Goal: Find specific page/section: Find specific page/section

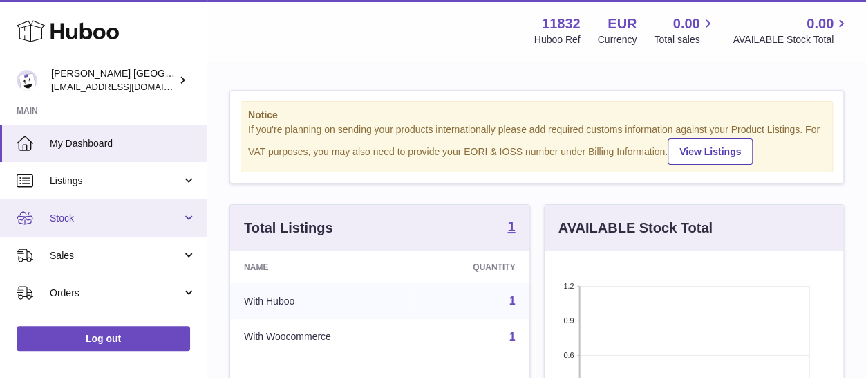
click at [88, 212] on span "Stock" at bounding box center [116, 218] width 132 height 13
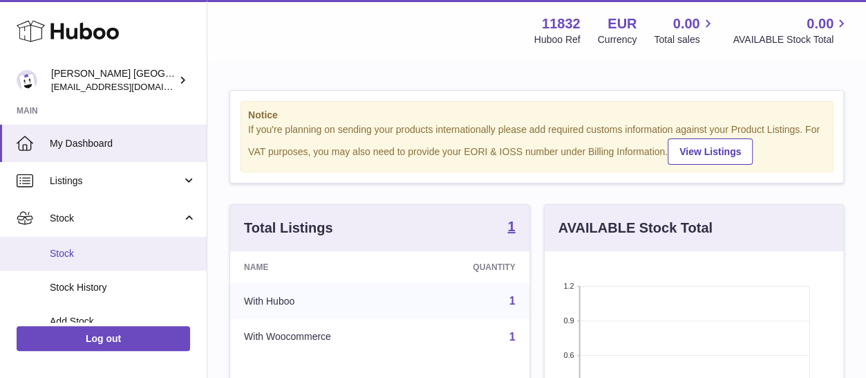
click at [68, 259] on span "Stock" at bounding box center [123, 253] width 147 height 13
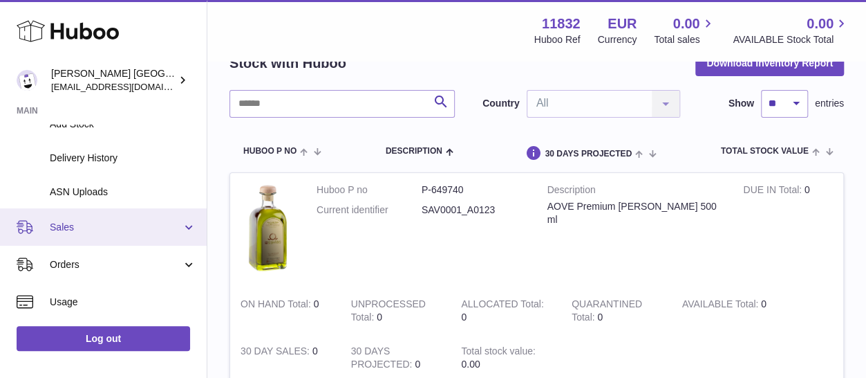
scroll to position [342, 0]
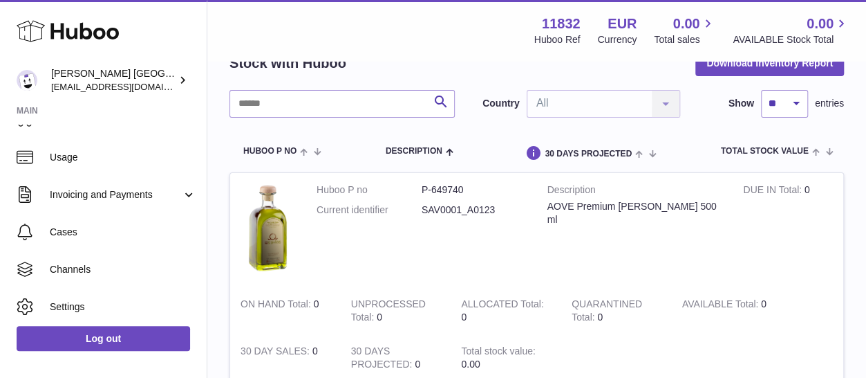
click at [95, 232] on span "Cases" at bounding box center [123, 231] width 147 height 13
